Goal: Transaction & Acquisition: Purchase product/service

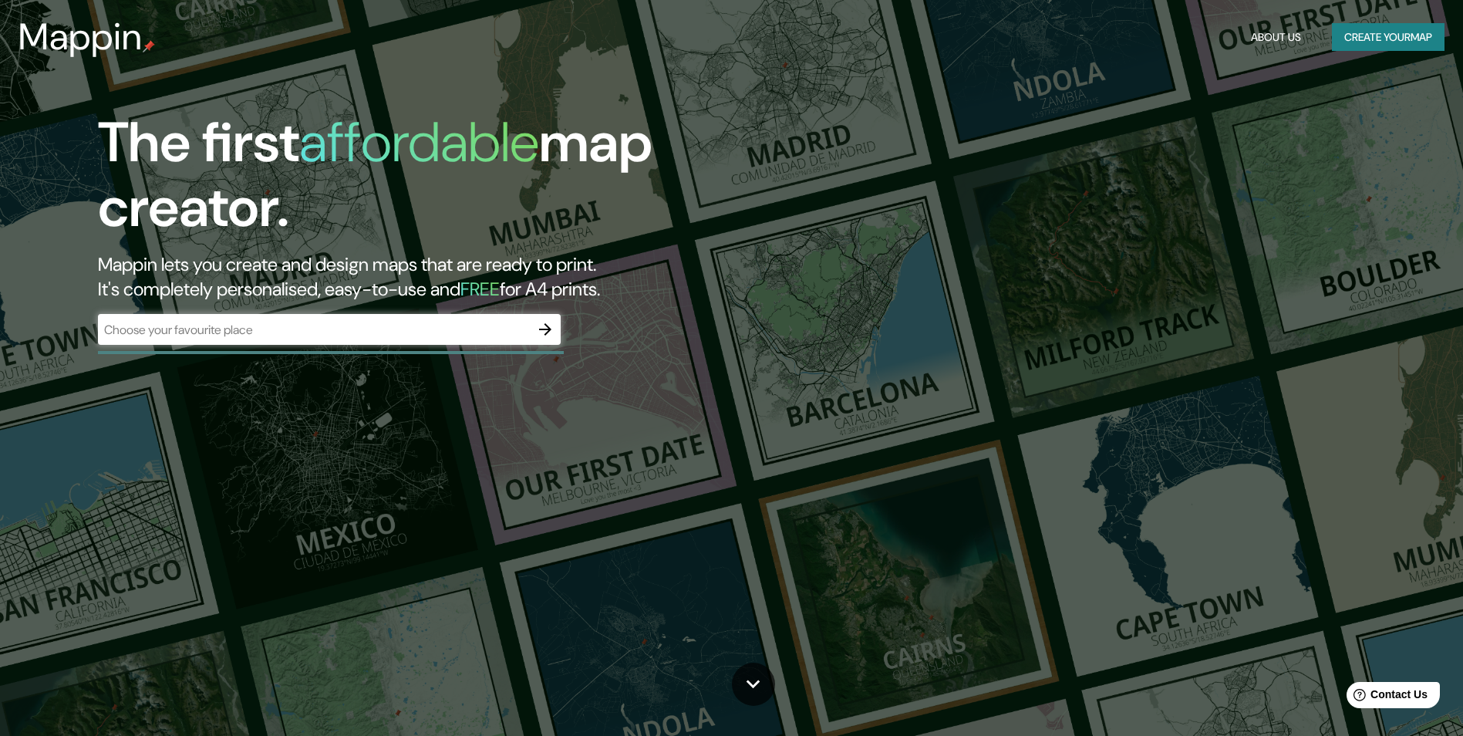
click at [434, 339] on div "​" at bounding box center [329, 329] width 463 height 31
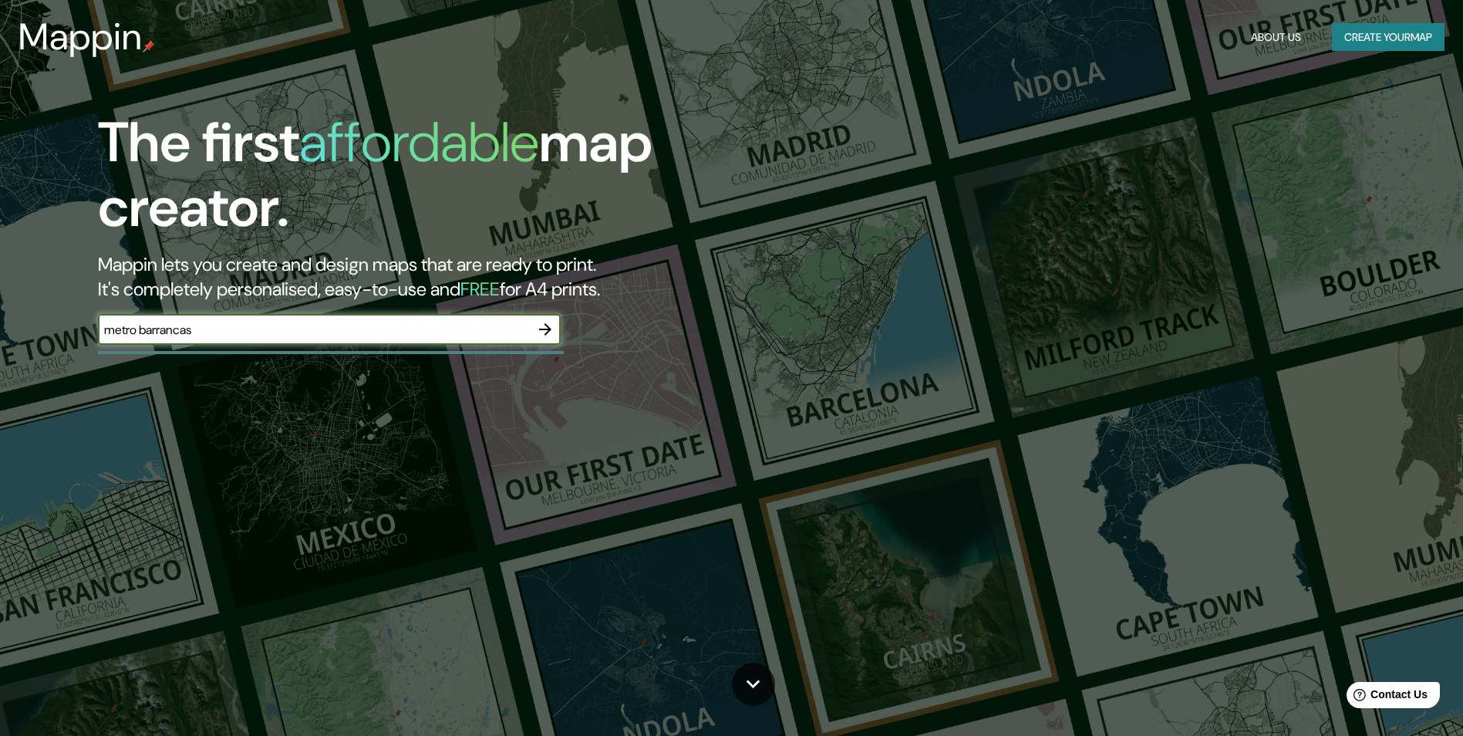
type input "metro barrancas"
click at [547, 321] on icon "button" at bounding box center [545, 329] width 19 height 19
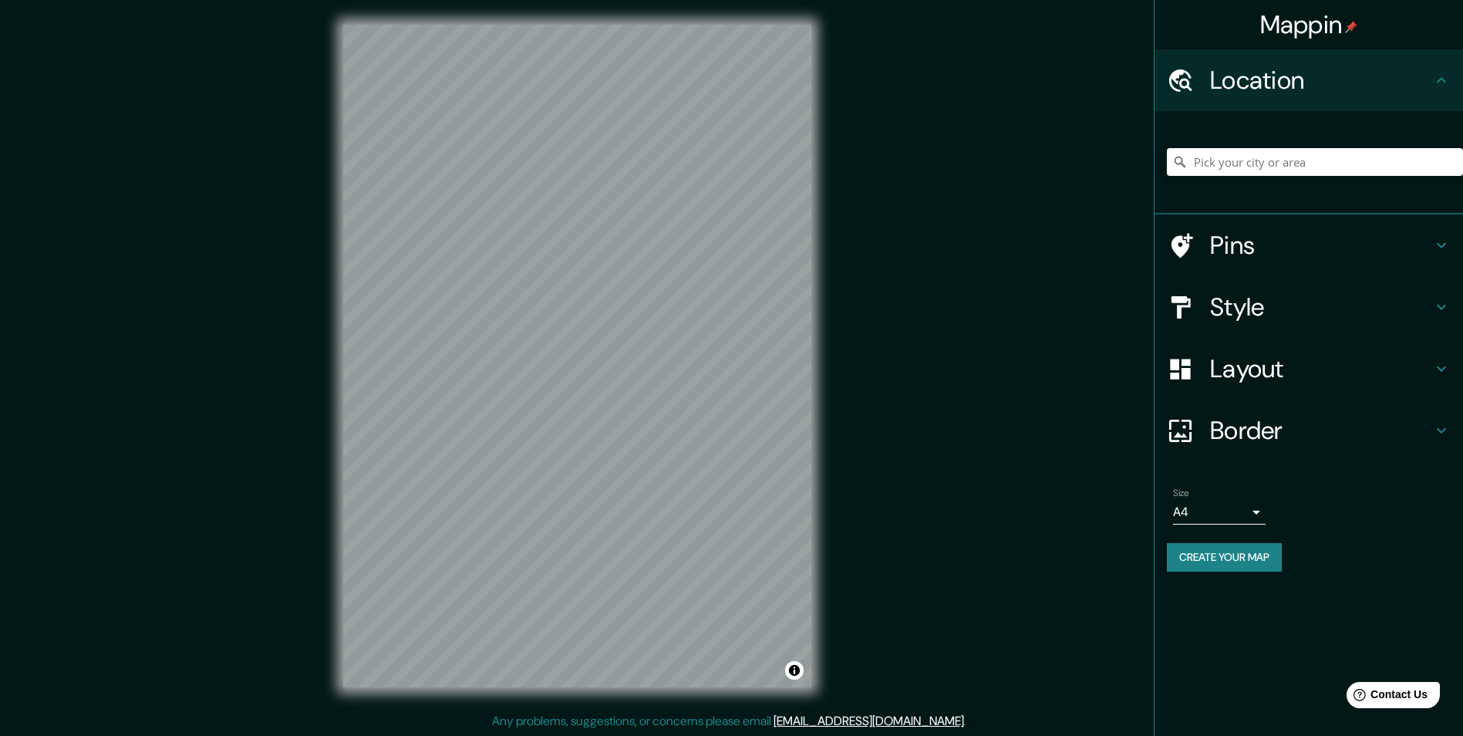
scroll to position [1, 0]
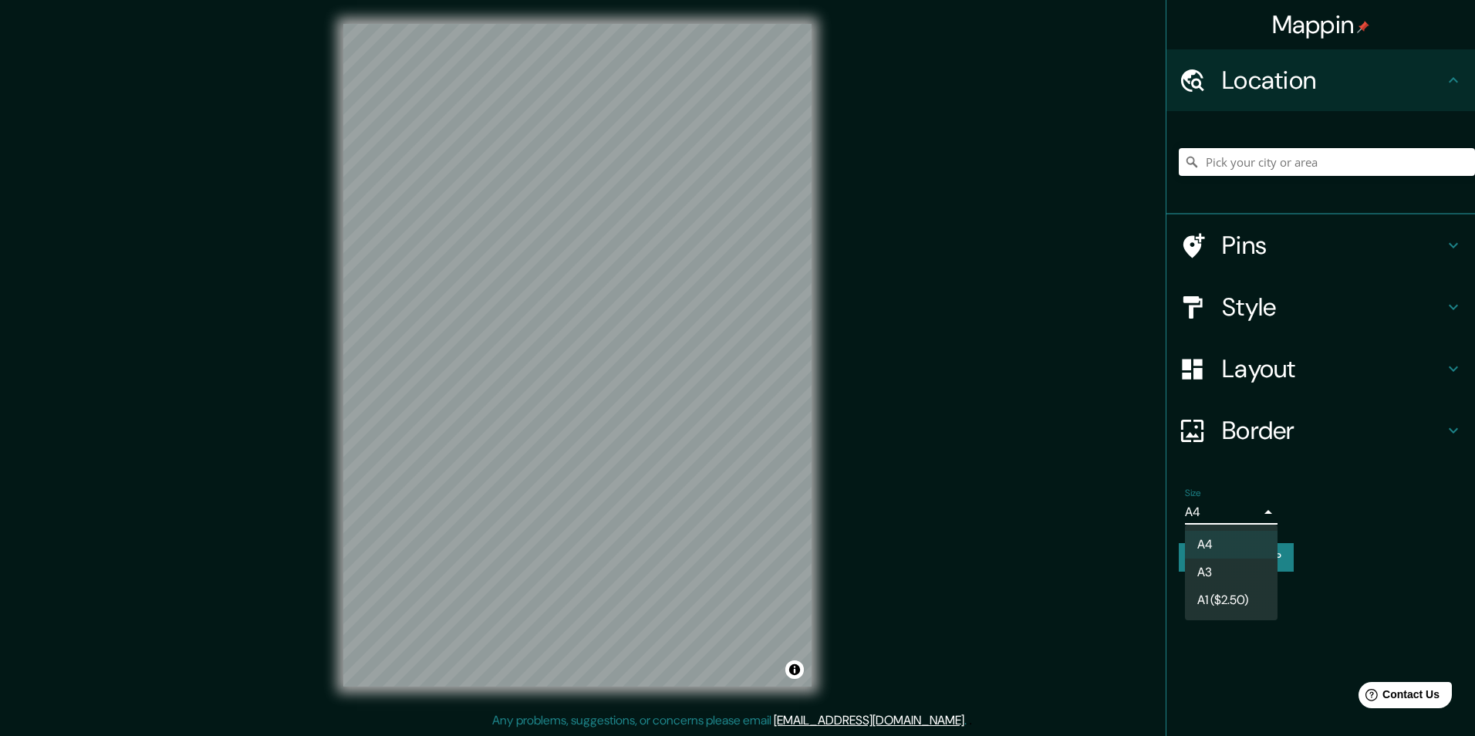
click at [1244, 510] on body "Mappin Location Pins Style Layout Border Choose a border. Hint : you can make l…" at bounding box center [737, 367] width 1475 height 736
click at [1262, 573] on li "A3" at bounding box center [1231, 572] width 93 height 28
type input "a4"
